Goal: Task Accomplishment & Management: Use online tool/utility

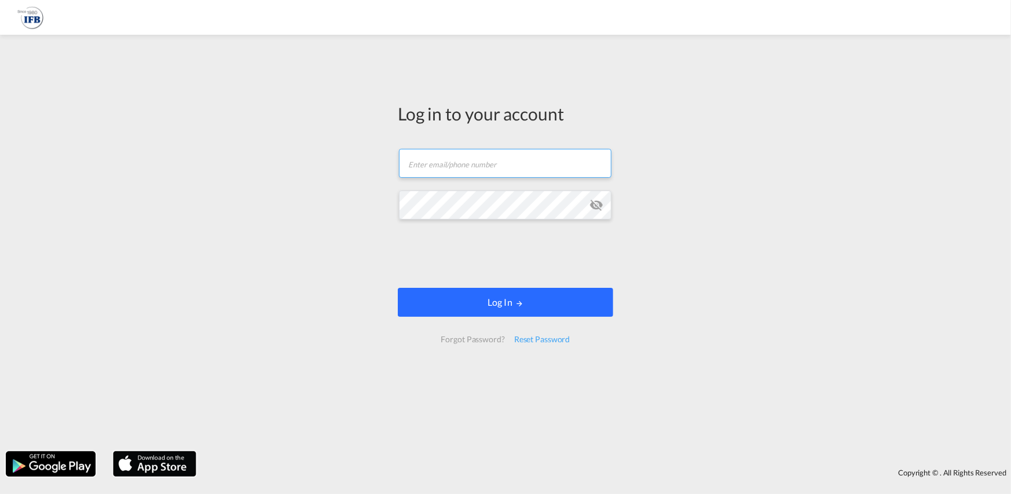
type input "[PERSON_NAME][EMAIL_ADDRESS][PERSON_NAME][DOMAIN_NAME]"
click at [544, 297] on button "Log In" at bounding box center [505, 302] width 215 height 29
